Goal: Task Accomplishment & Management: Manage account settings

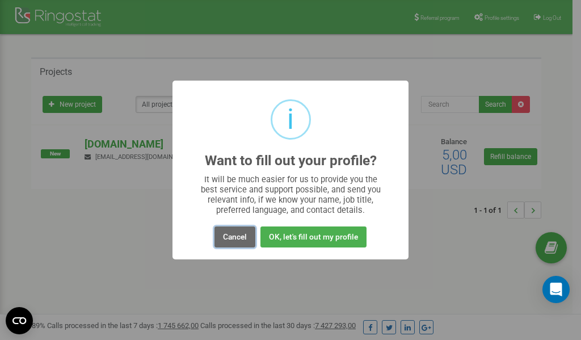
click at [236, 237] on button "Cancel" at bounding box center [235, 237] width 41 height 21
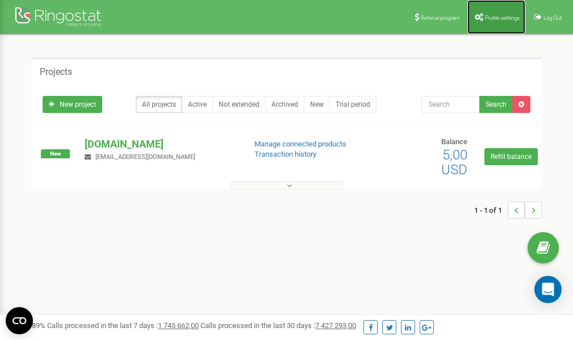
click at [490, 16] on span "Profile settings" at bounding box center [502, 18] width 35 height 6
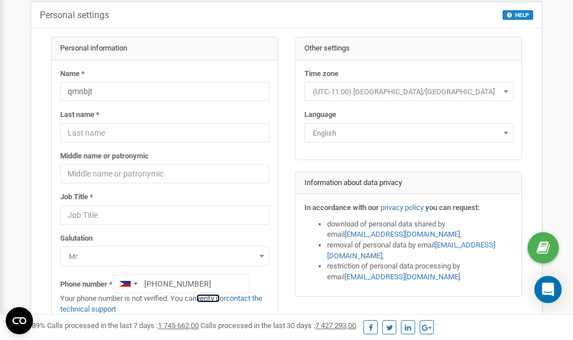
click at [213, 297] on link "verify it" at bounding box center [207, 298] width 23 height 9
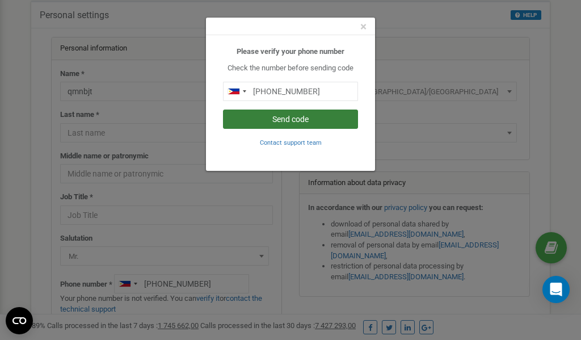
click at [295, 118] on button "Send code" at bounding box center [290, 119] width 135 height 19
